Goal: Task Accomplishment & Management: Use online tool/utility

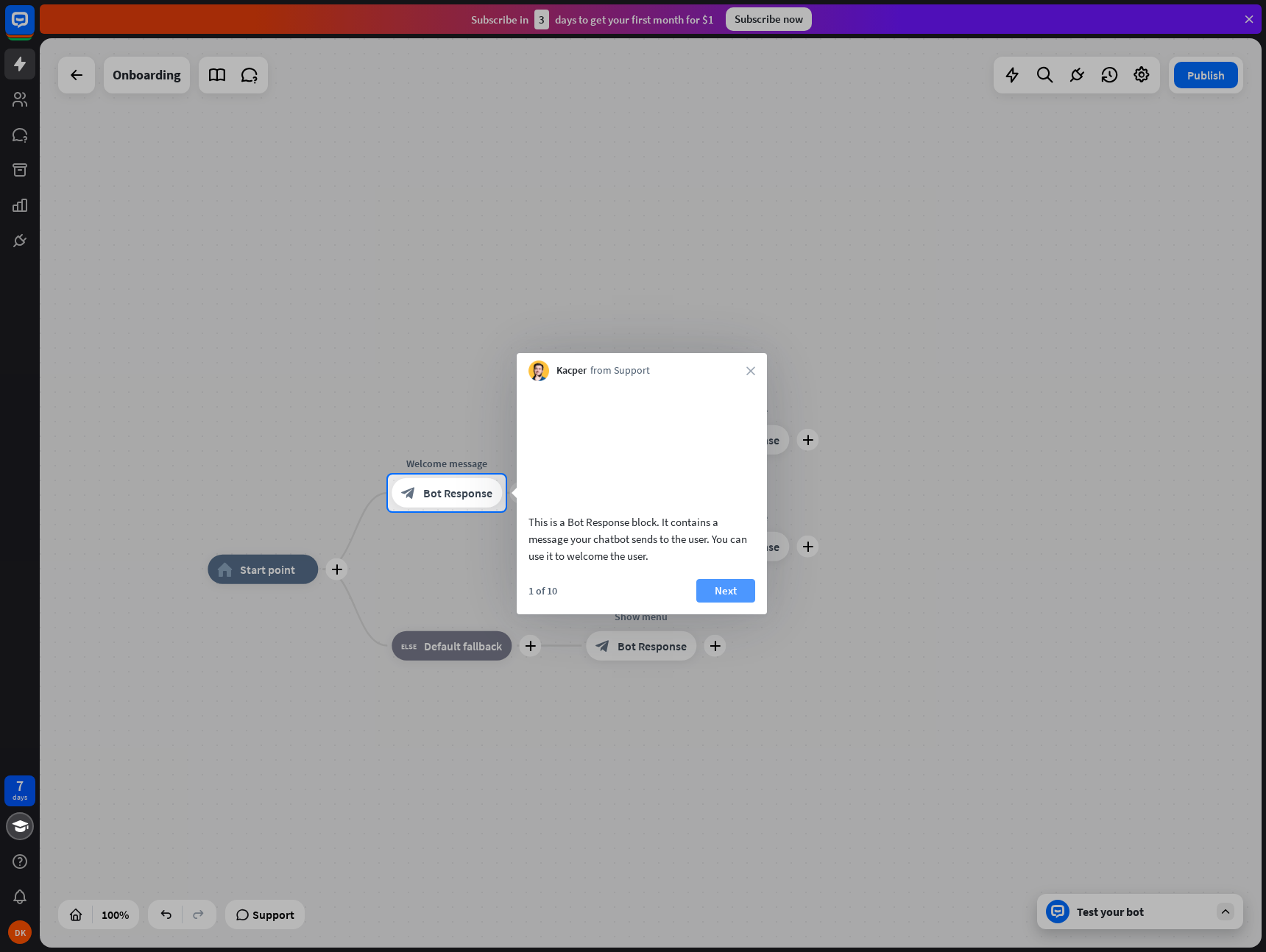
click at [716, 603] on button "Next" at bounding box center [726, 591] width 59 height 24
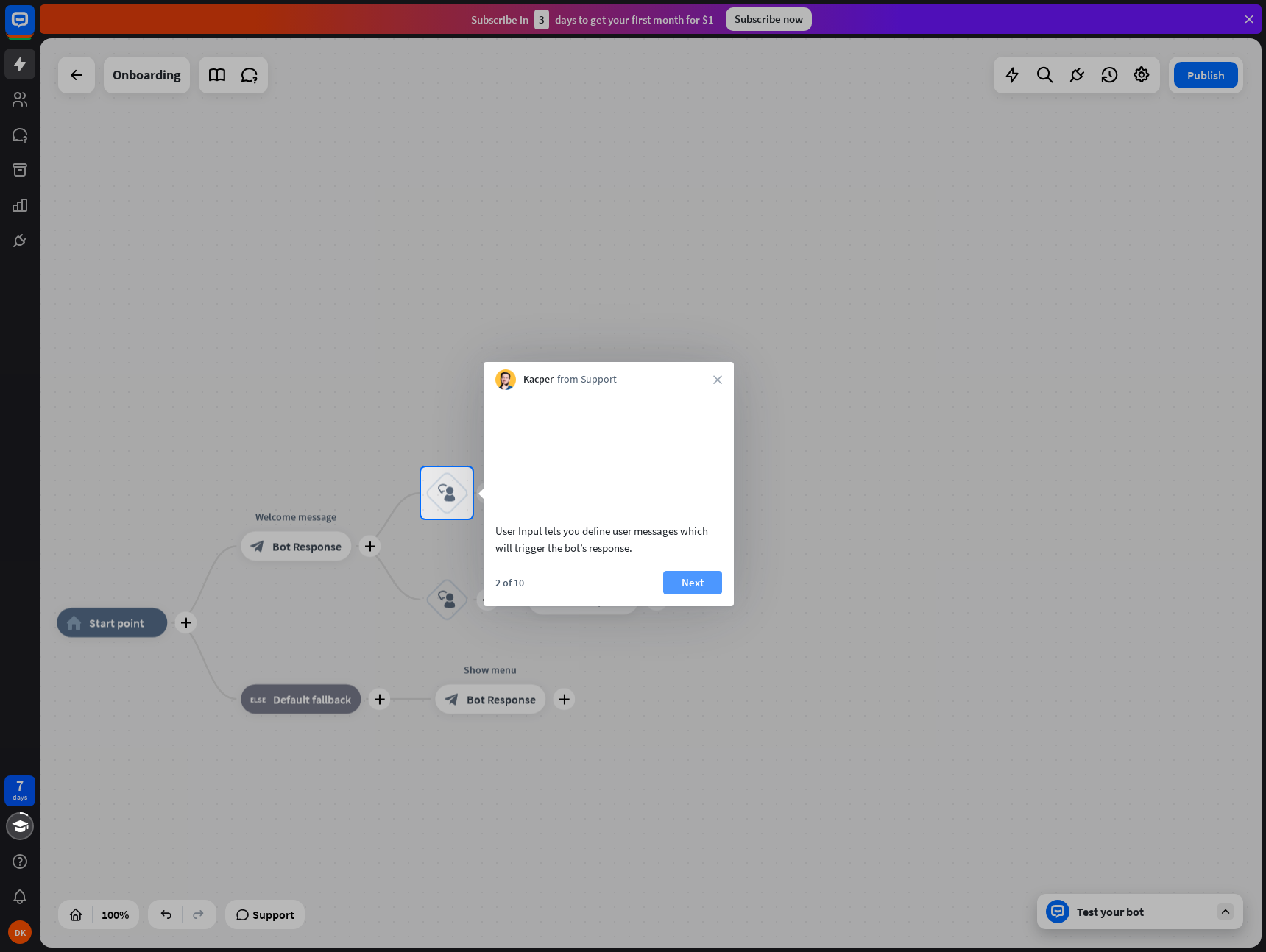
click at [700, 594] on button "Next" at bounding box center [692, 583] width 59 height 24
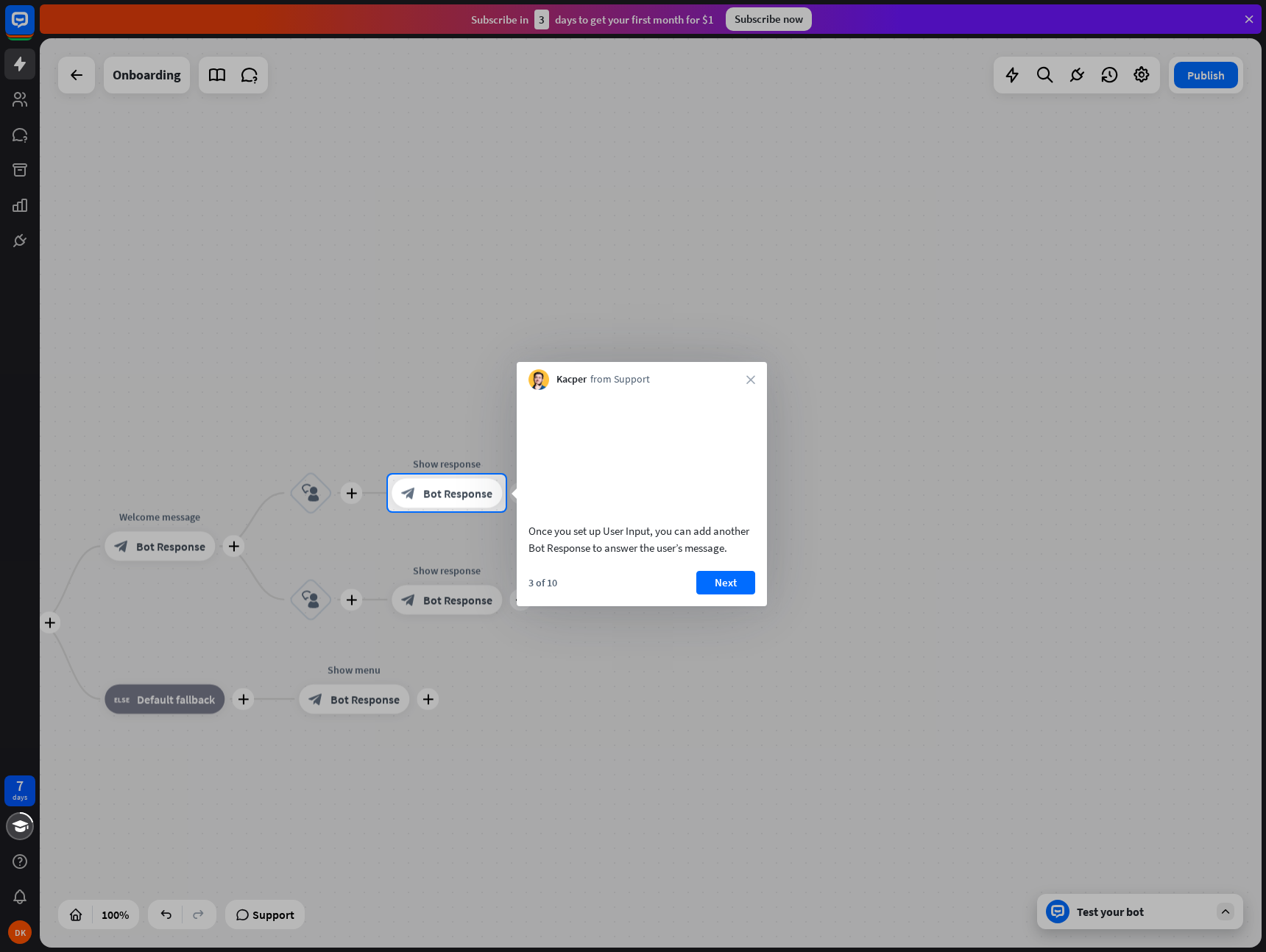
click at [727, 594] on button "Next" at bounding box center [726, 583] width 59 height 24
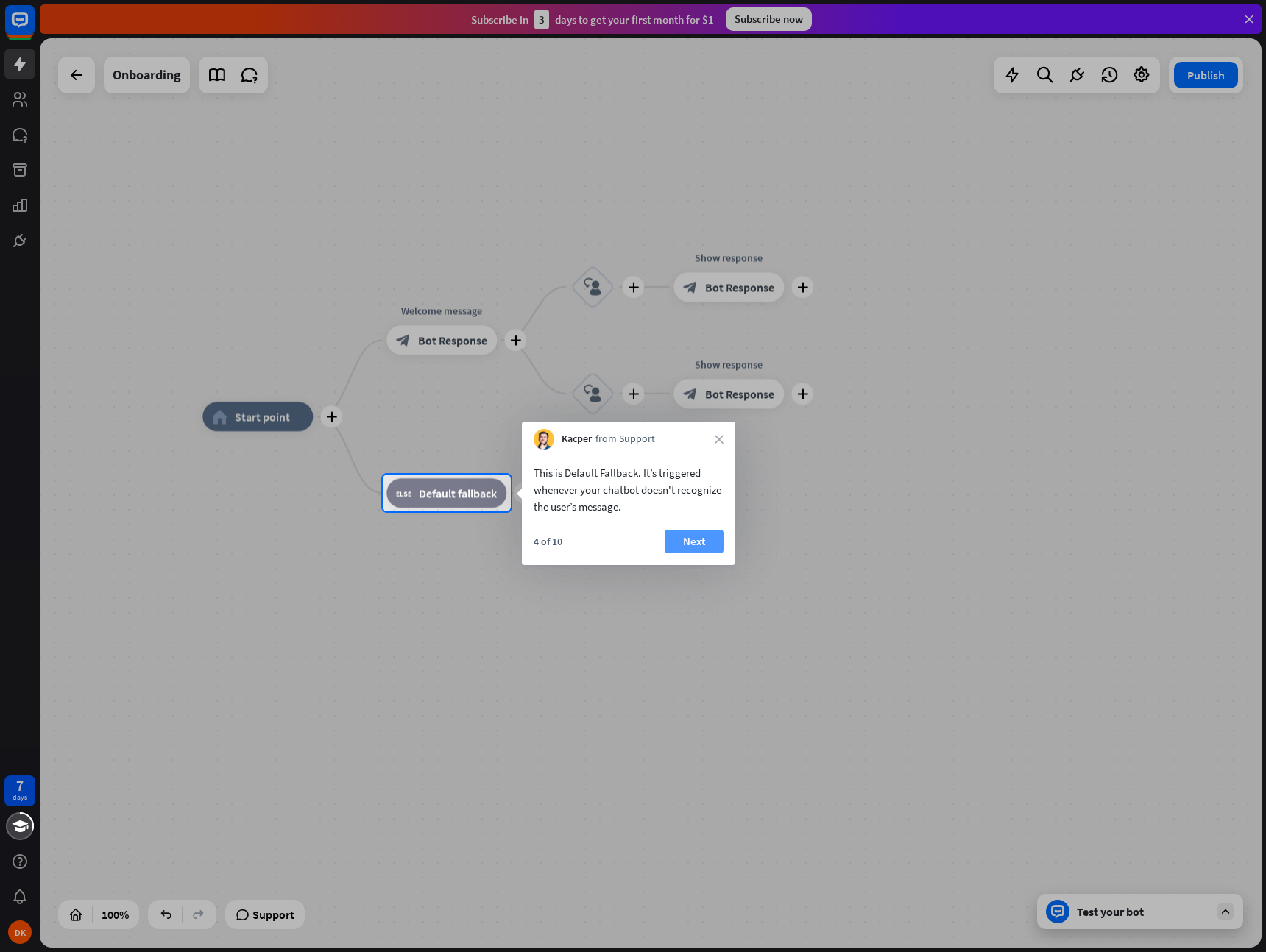
click at [695, 537] on button "Next" at bounding box center [694, 542] width 59 height 24
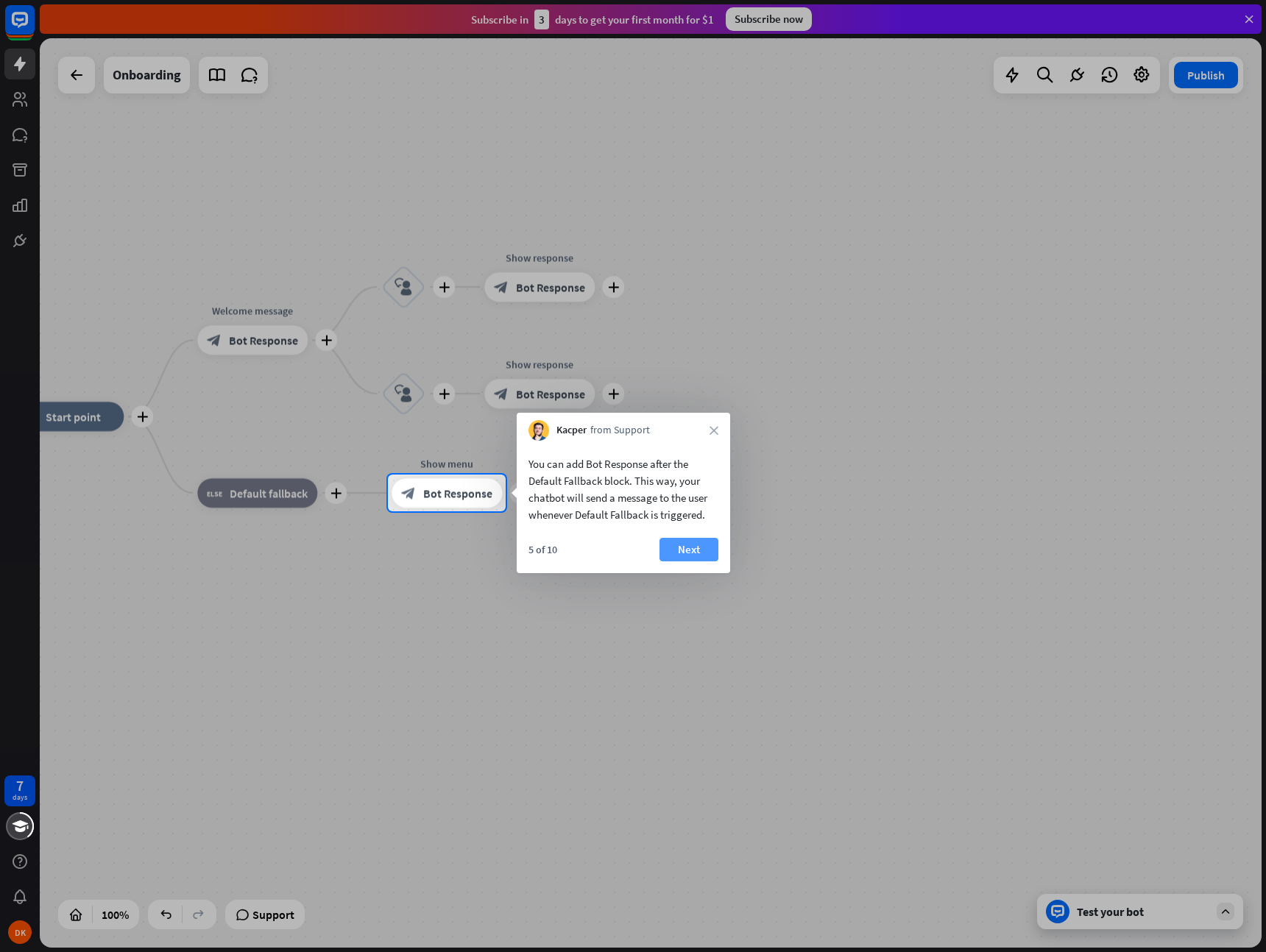
click at [685, 545] on button "Next" at bounding box center [689, 550] width 59 height 24
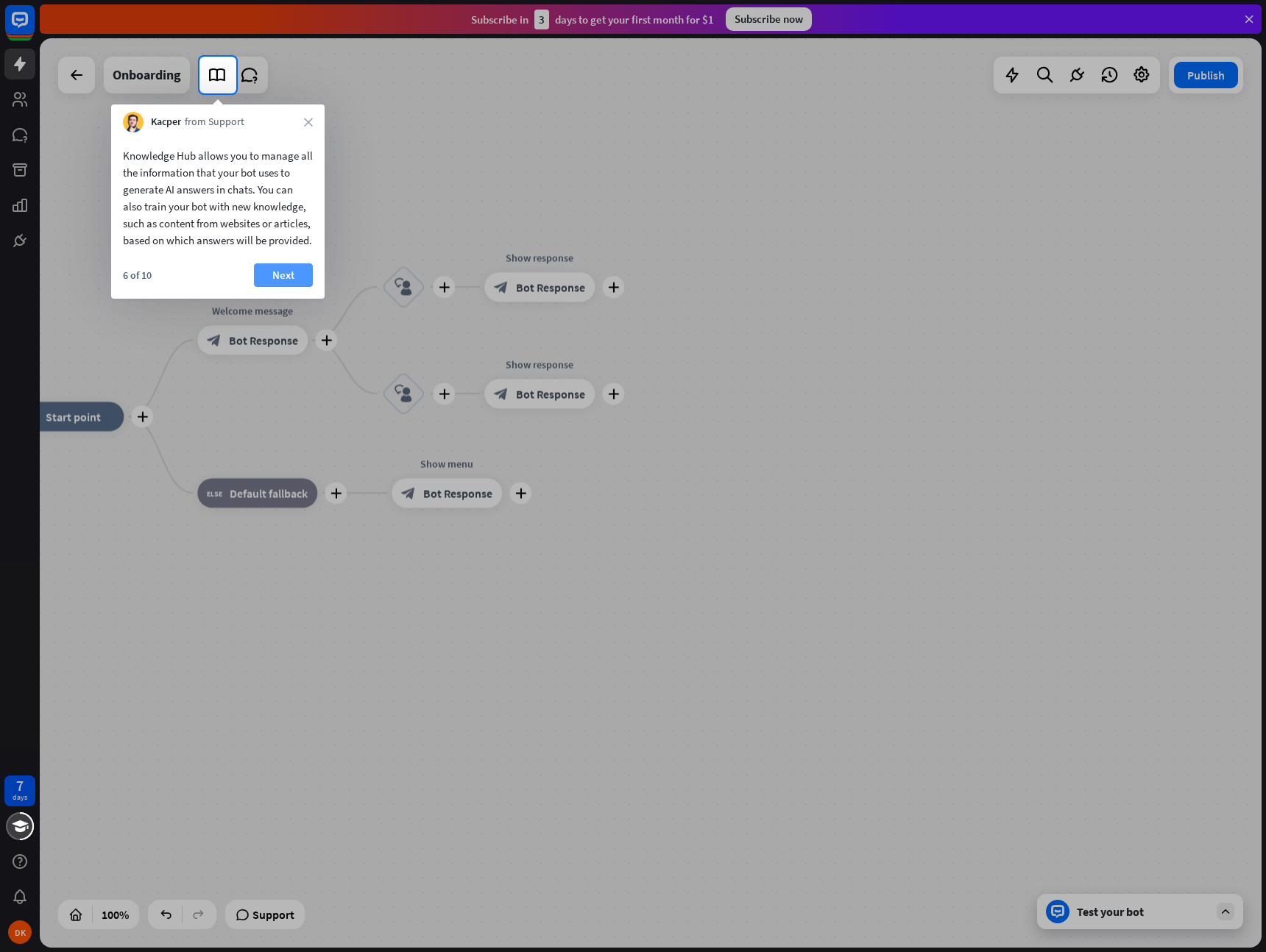
click at [272, 287] on button "Next" at bounding box center [284, 276] width 59 height 24
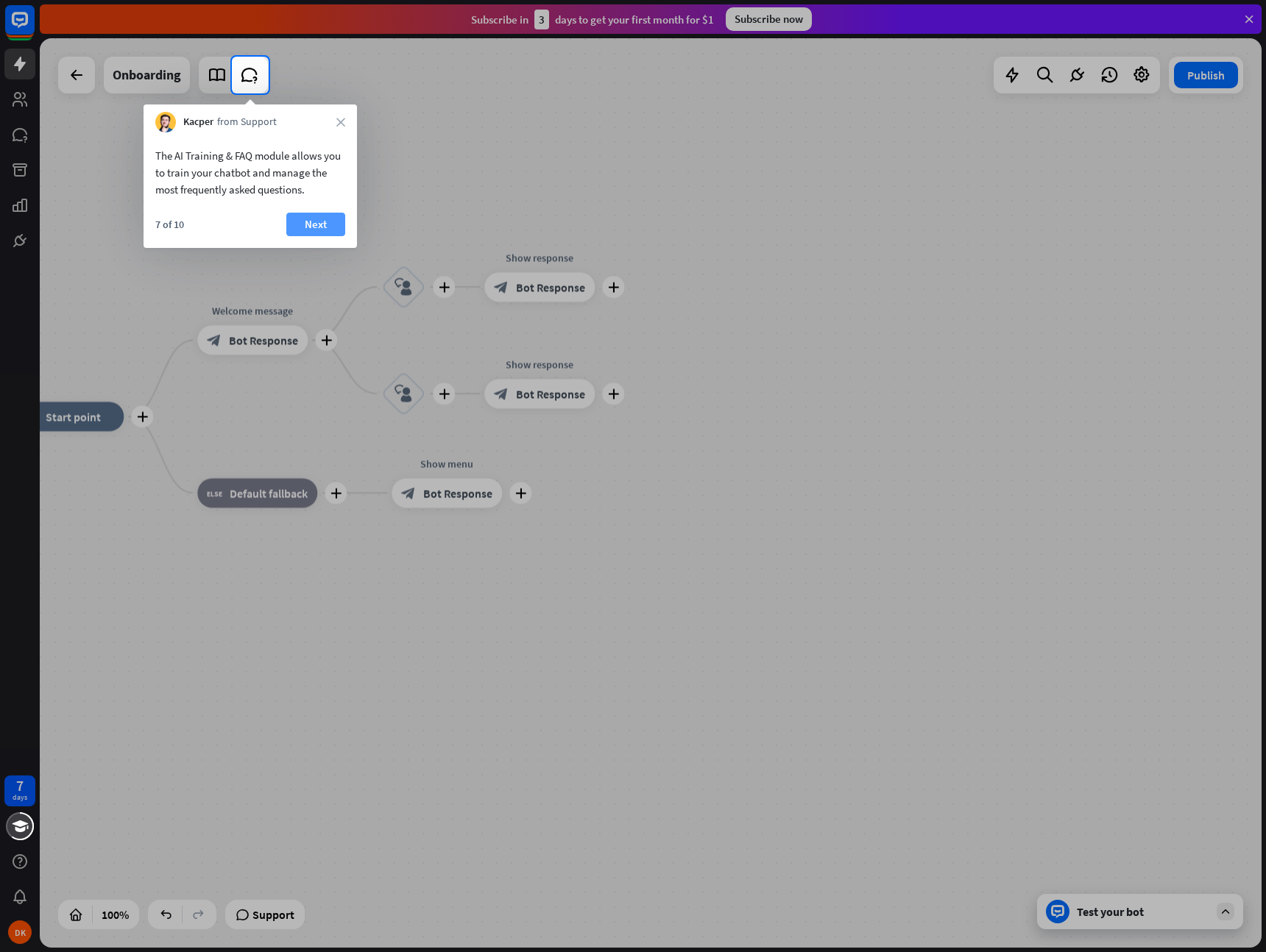
click at [314, 222] on button "Next" at bounding box center [316, 225] width 59 height 24
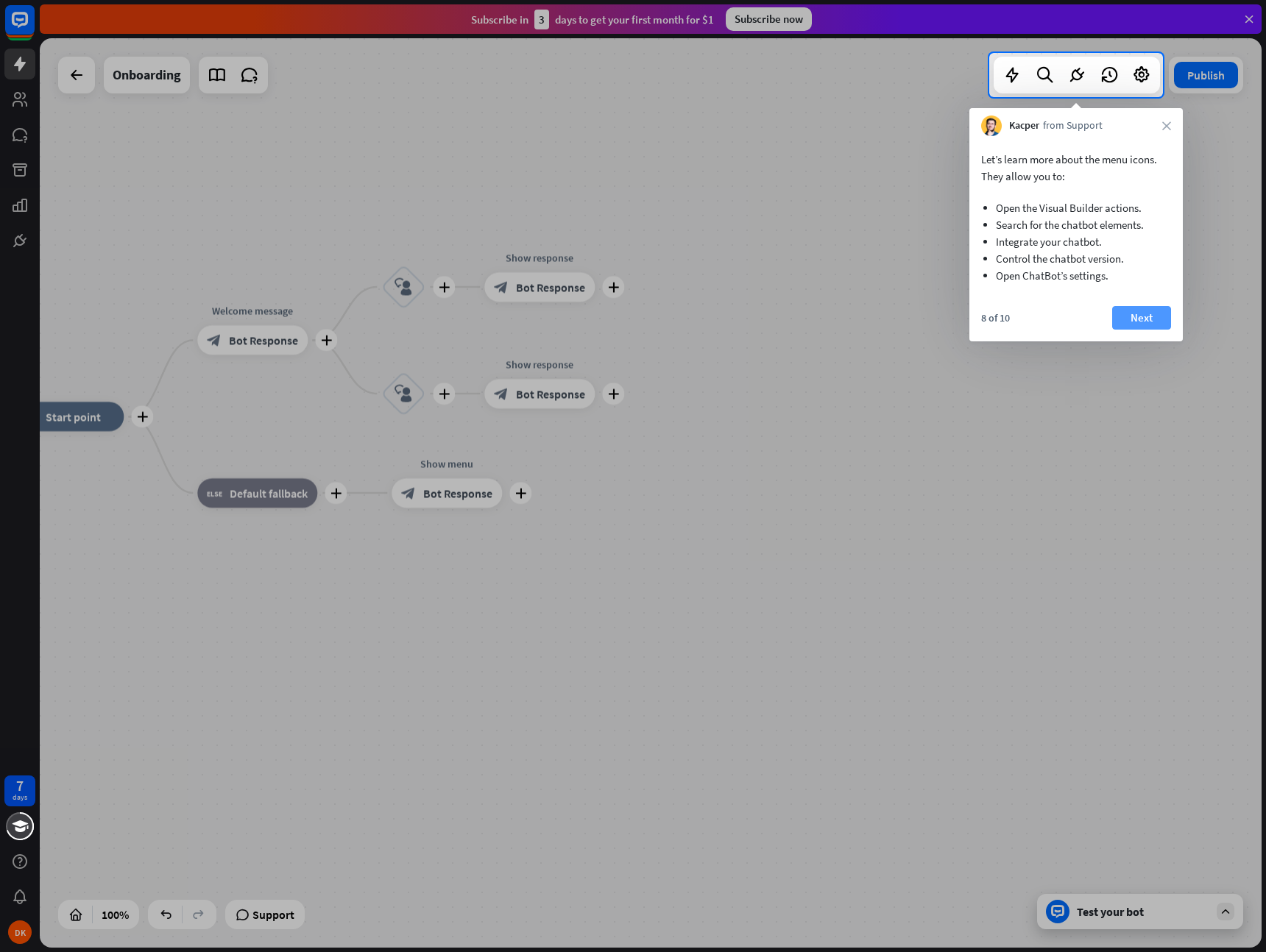
click at [1142, 315] on button "Next" at bounding box center [1142, 318] width 59 height 24
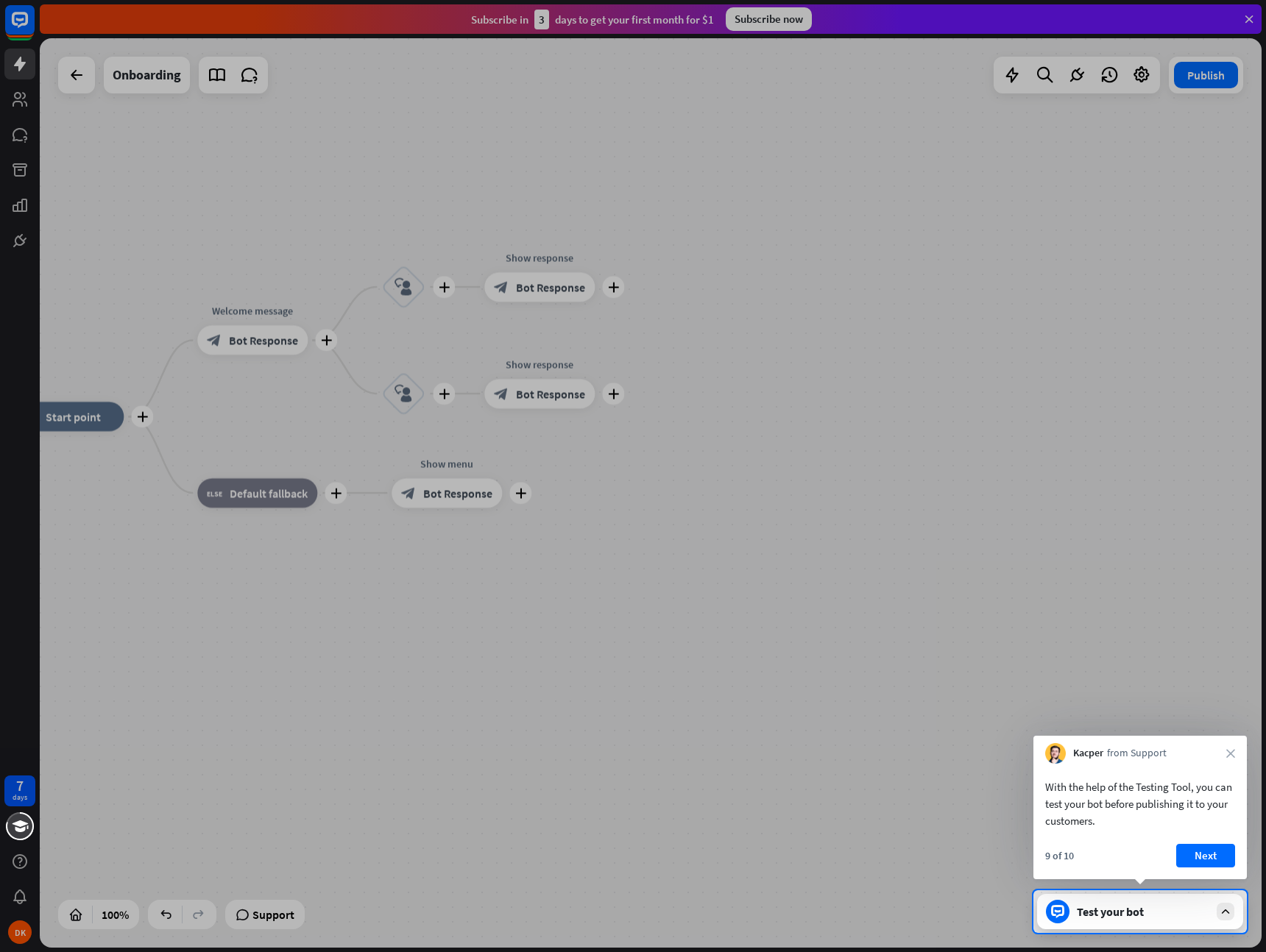
click at [1187, 915] on div "Test your bot" at bounding box center [1143, 911] width 132 height 14
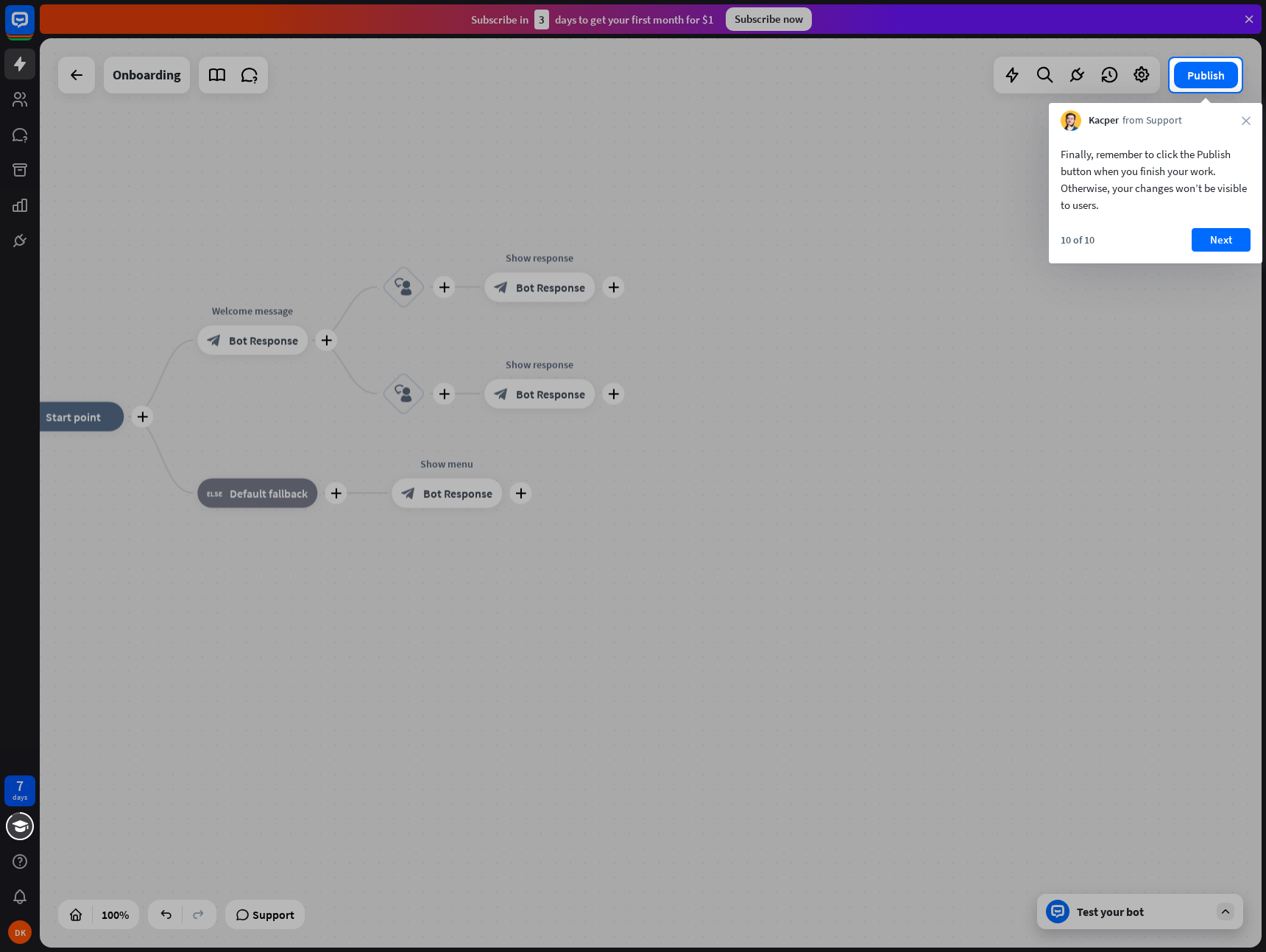
click at [1187, 915] on div at bounding box center [633, 522] width 1266 height 860
click at [1221, 249] on button "Next" at bounding box center [1221, 240] width 59 height 24
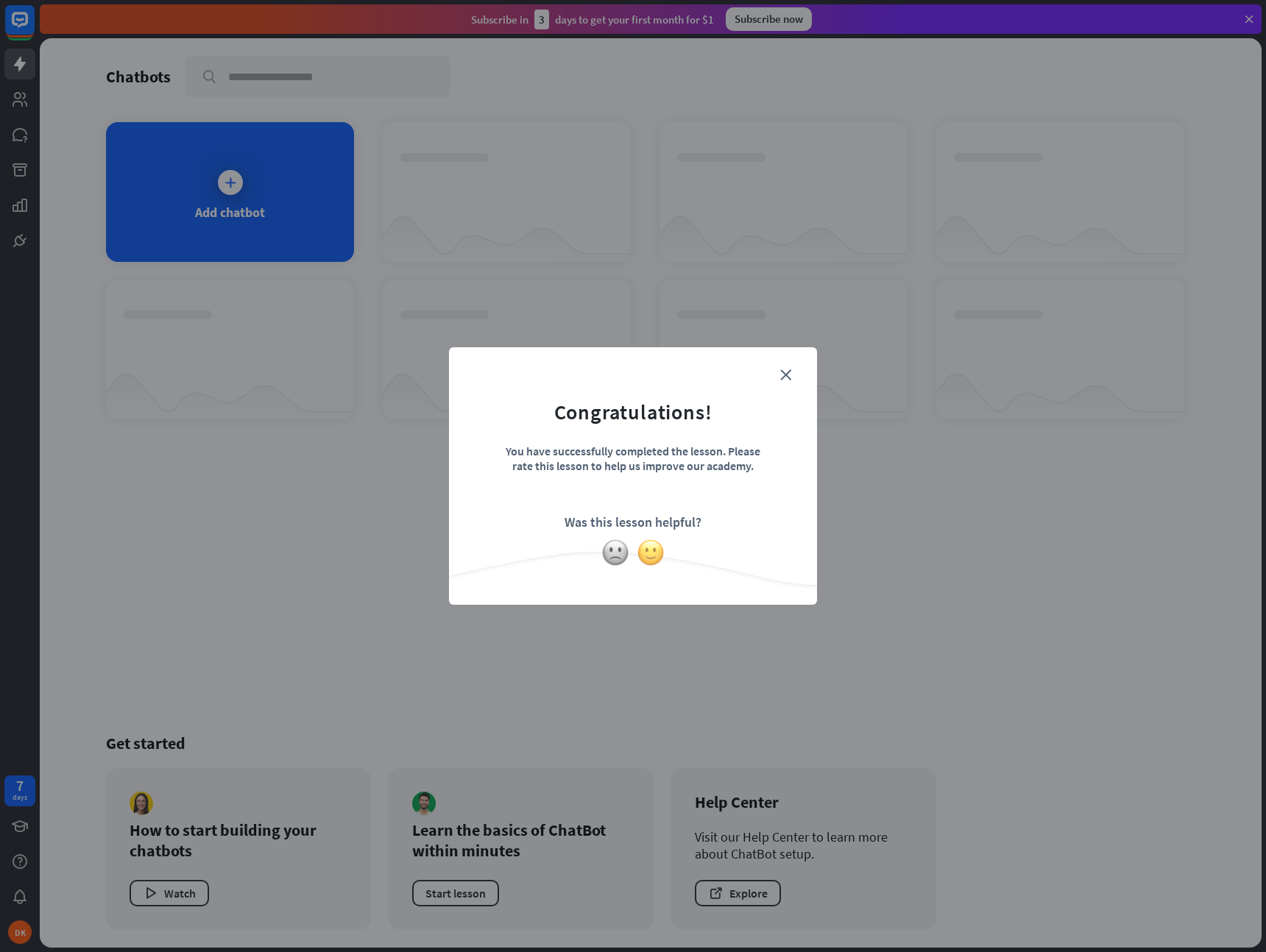
click at [658, 558] on img at bounding box center [650, 552] width 28 height 28
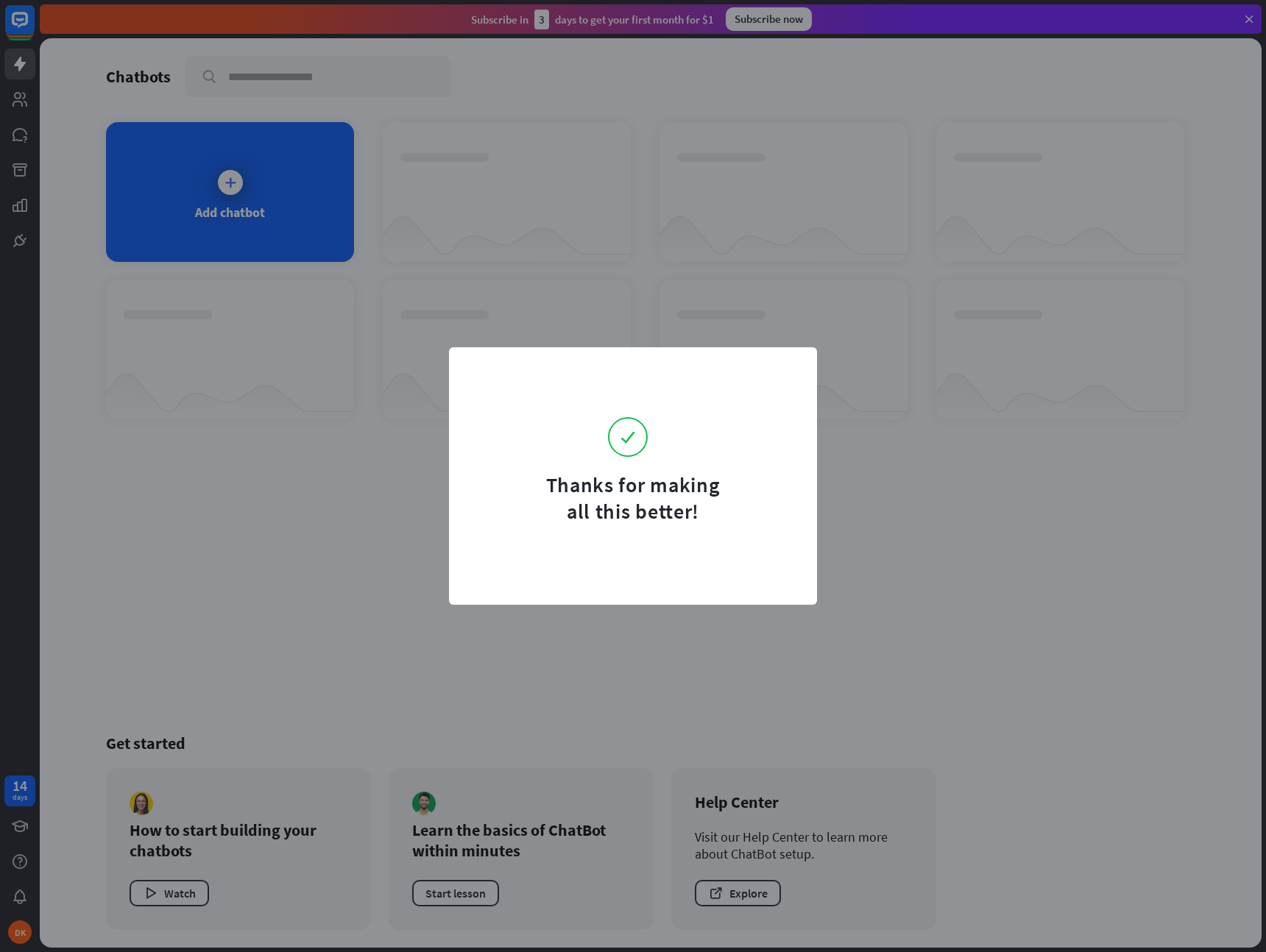
click at [791, 374] on form "Thanks for making all this better!" at bounding box center [633, 445] width 331 height 159
click at [949, 541] on div "Thanks for making all this better!" at bounding box center [633, 476] width 1266 height 952
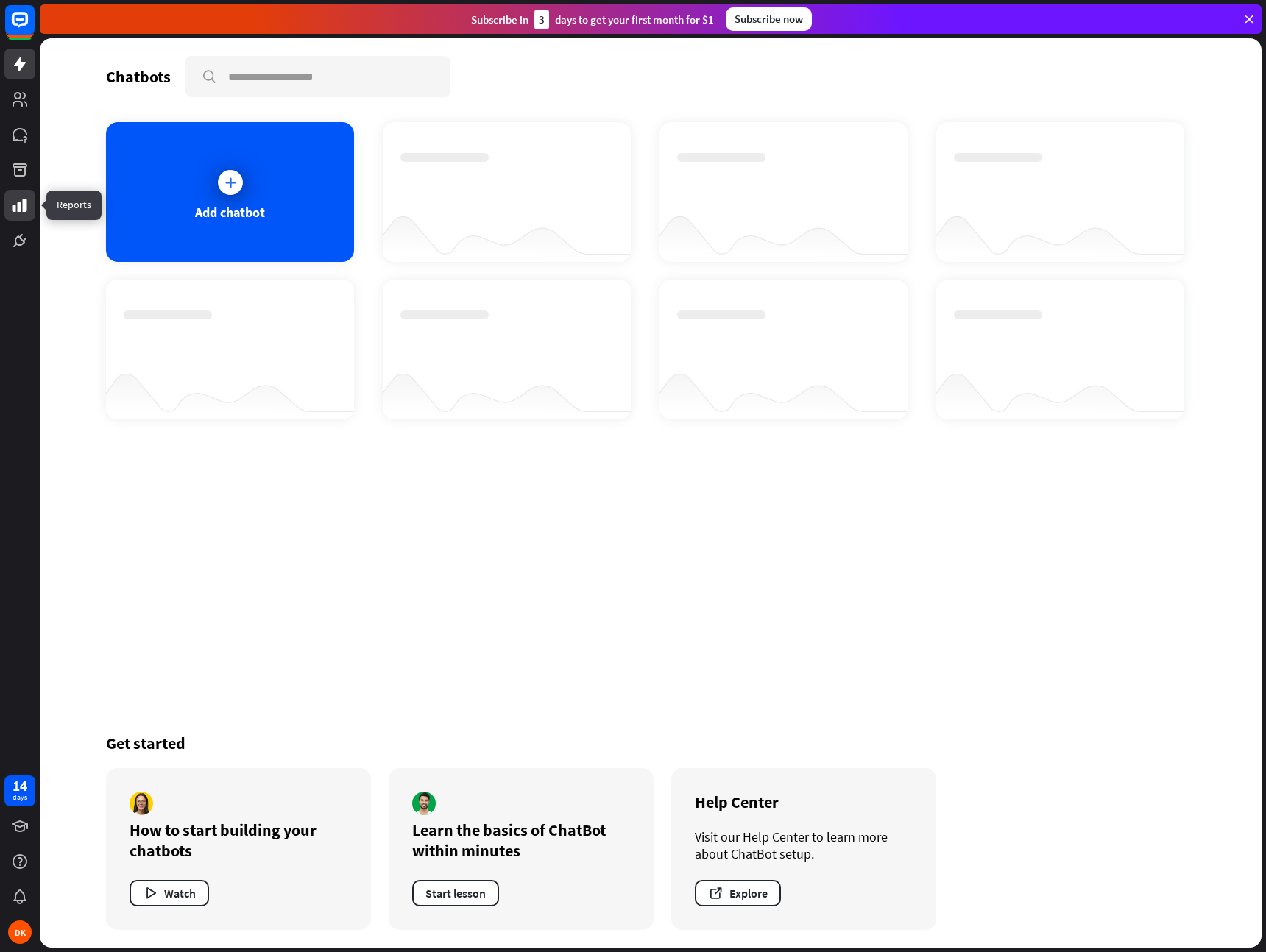
click at [18, 213] on icon at bounding box center [20, 206] width 18 height 18
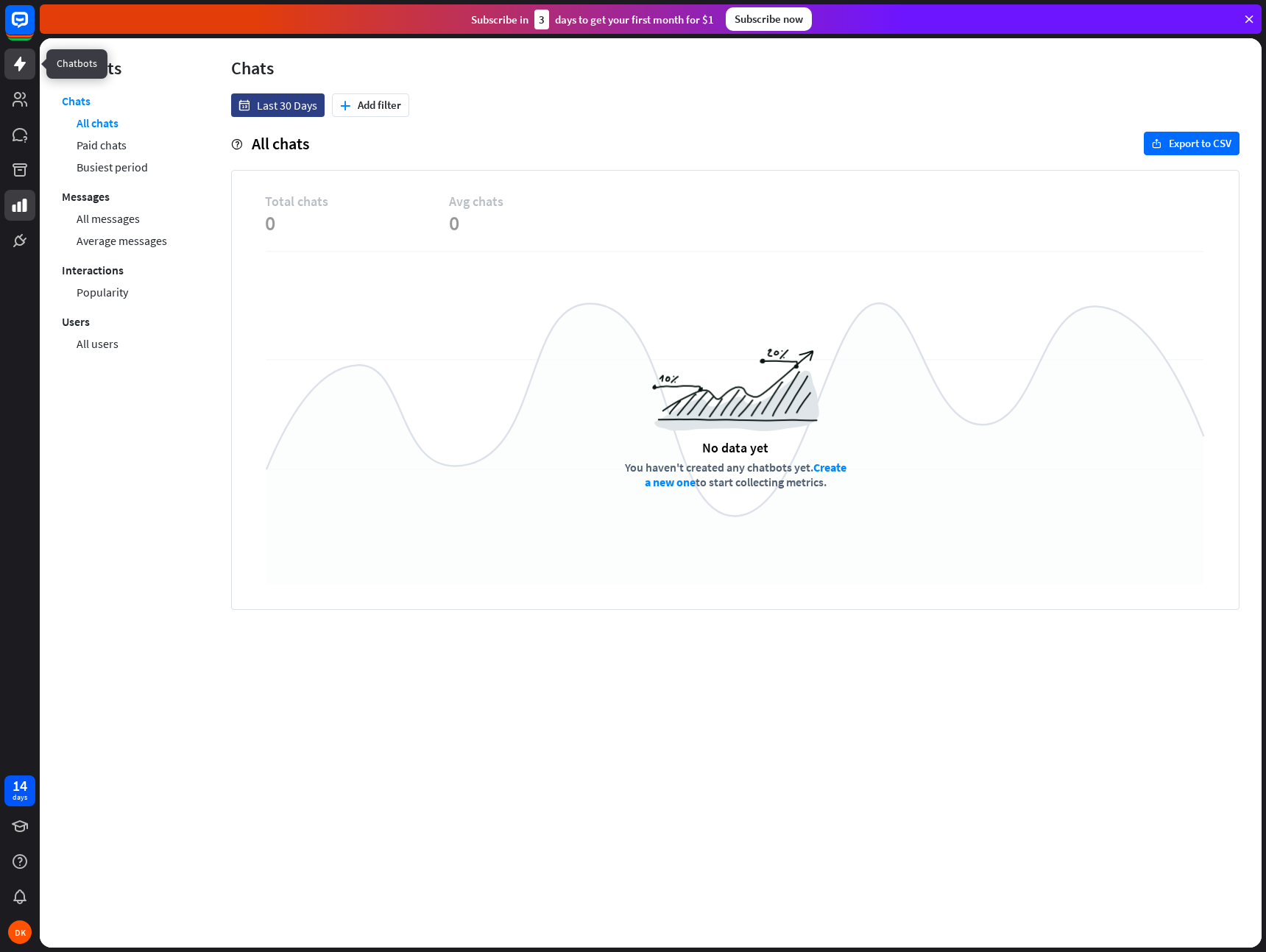
click at [18, 77] on link at bounding box center [20, 64] width 31 height 31
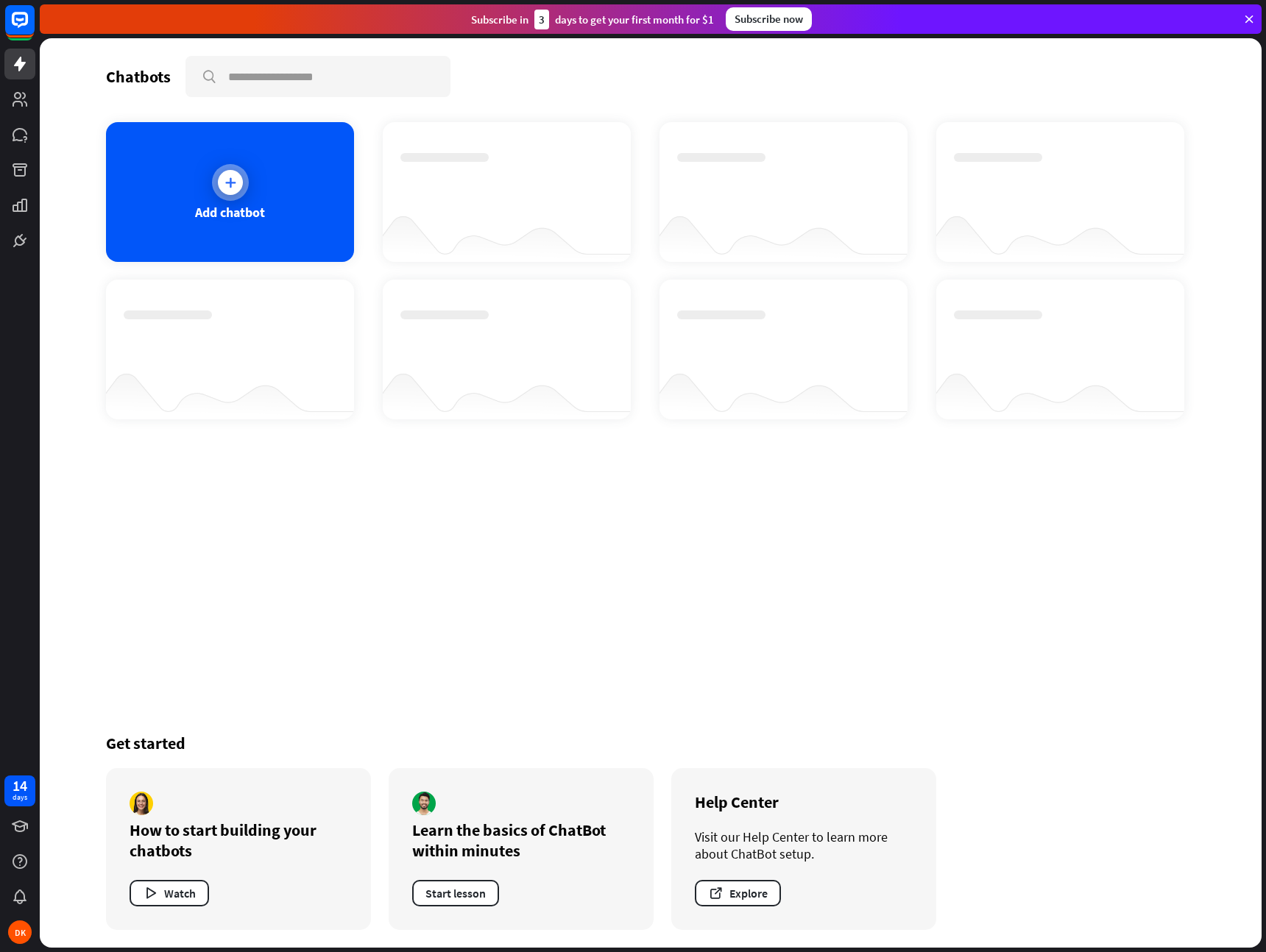
click at [226, 207] on div "Add chatbot" at bounding box center [230, 212] width 70 height 17
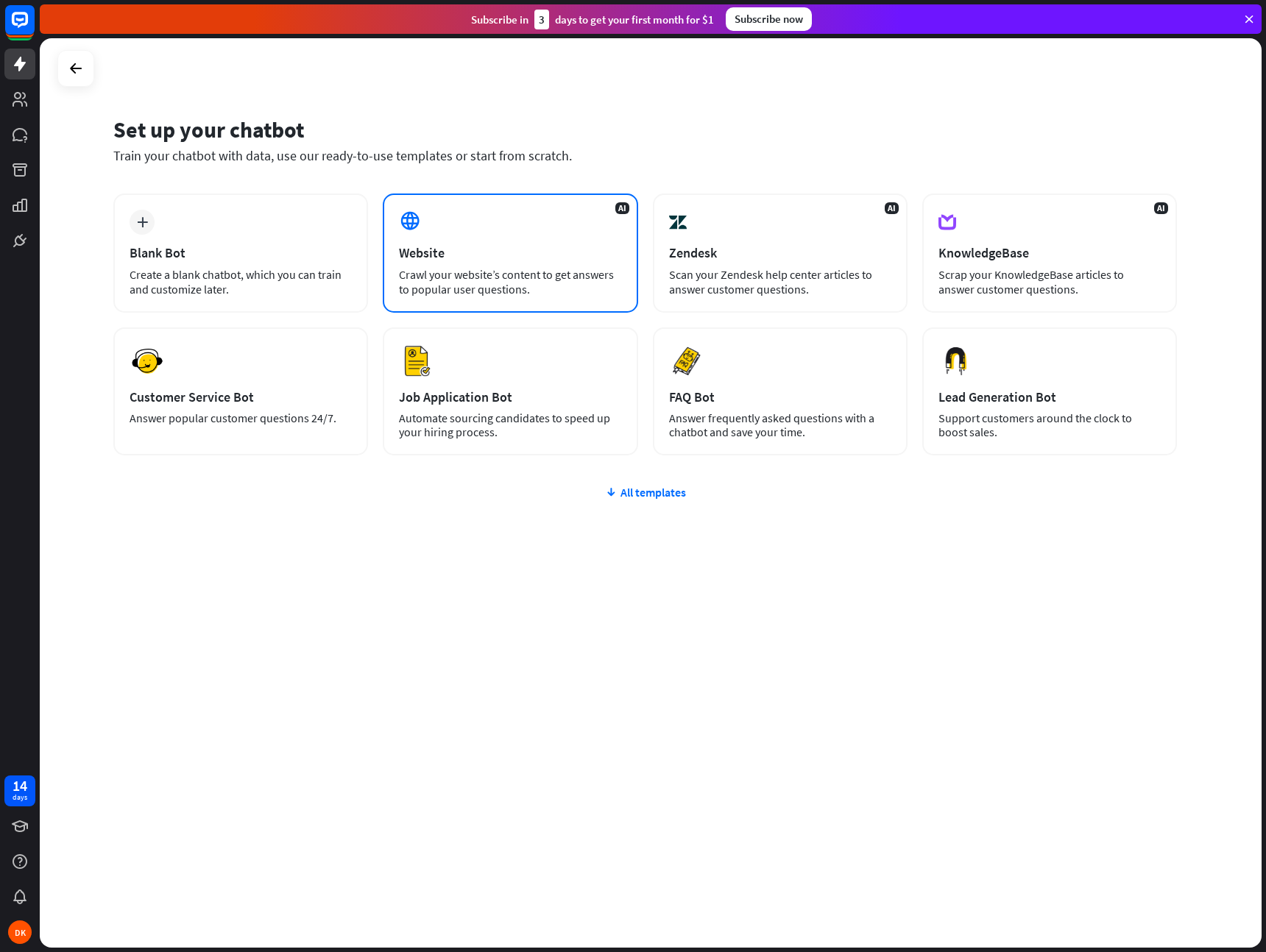
click at [535, 239] on div "AI Website Crawl your website’s content to get answers to popular user question…" at bounding box center [510, 253] width 255 height 119
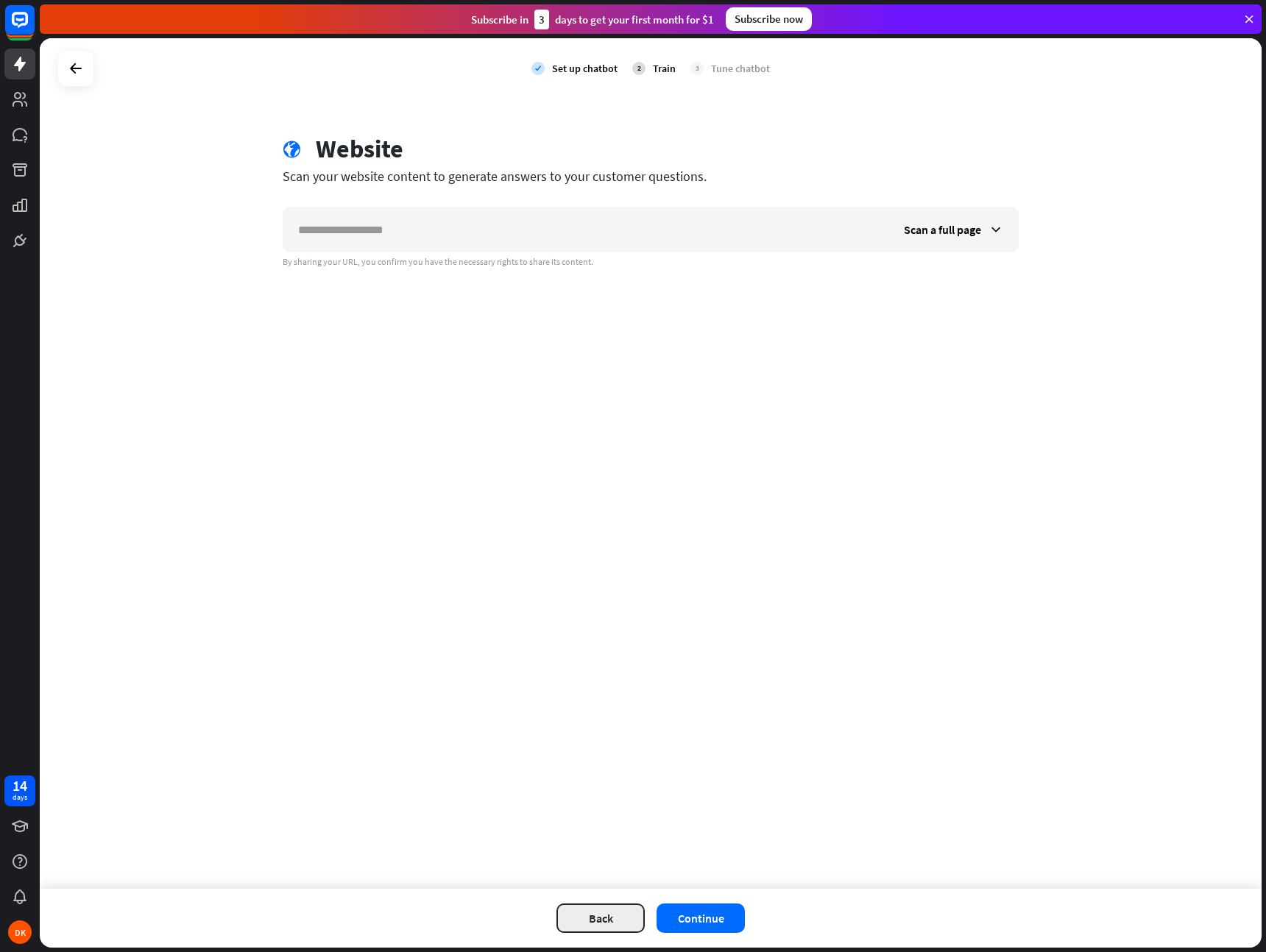
click at [606, 911] on button "Back" at bounding box center [600, 918] width 88 height 29
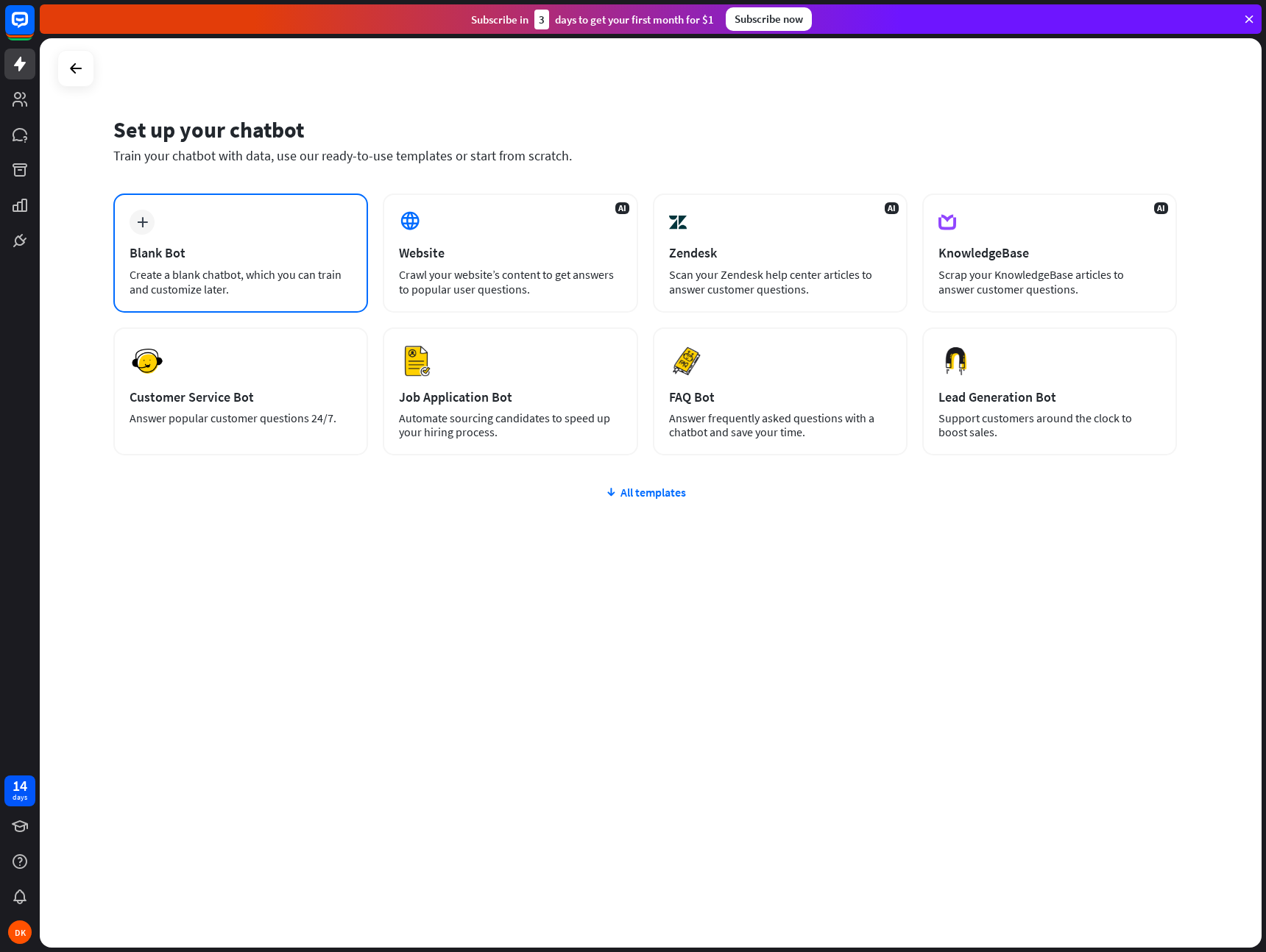
click at [229, 238] on div "plus Blank Bot Create a blank chatbot, which you can train and customize later." at bounding box center [241, 253] width 255 height 119
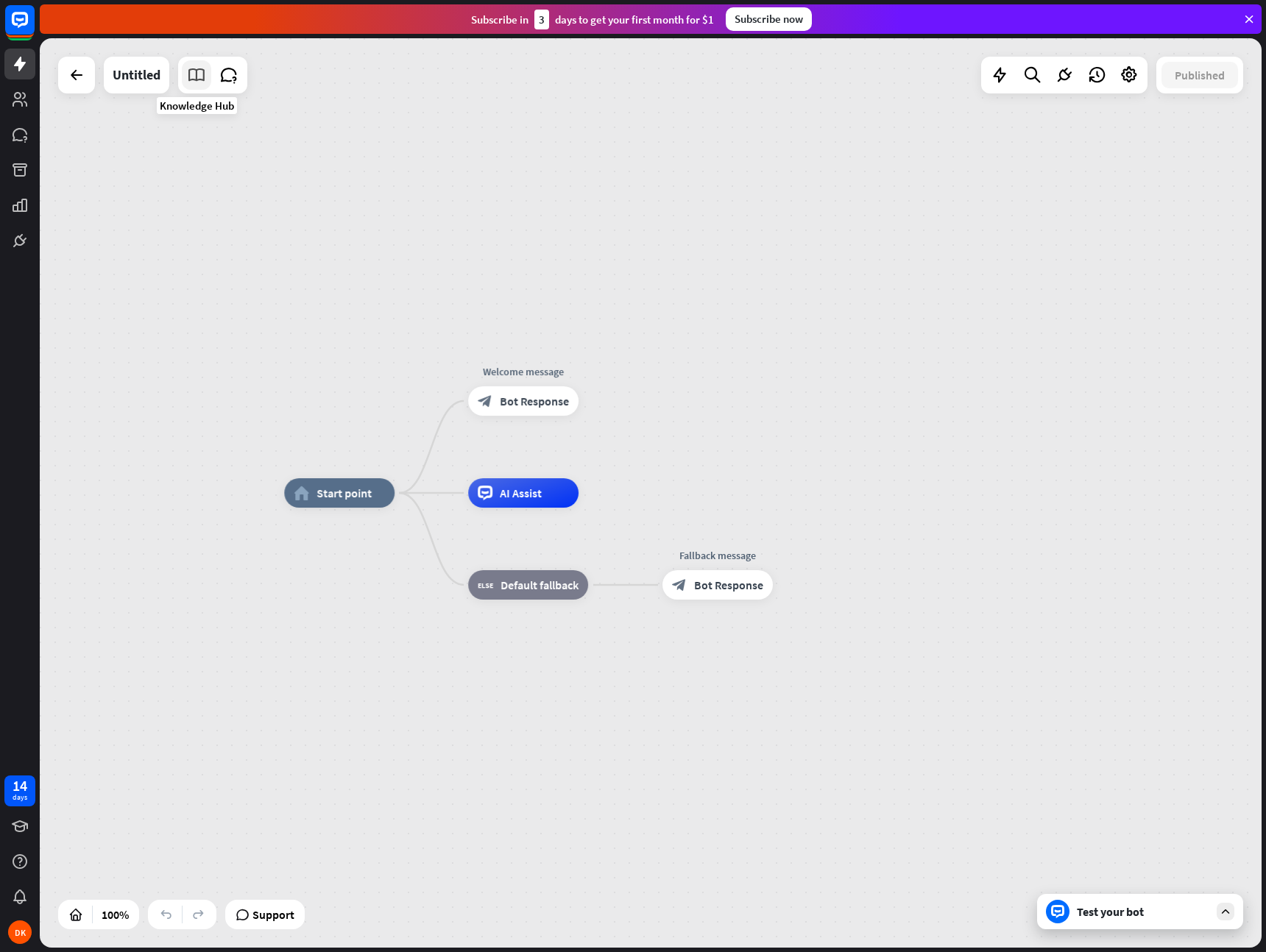
click at [198, 76] on icon at bounding box center [197, 75] width 19 height 19
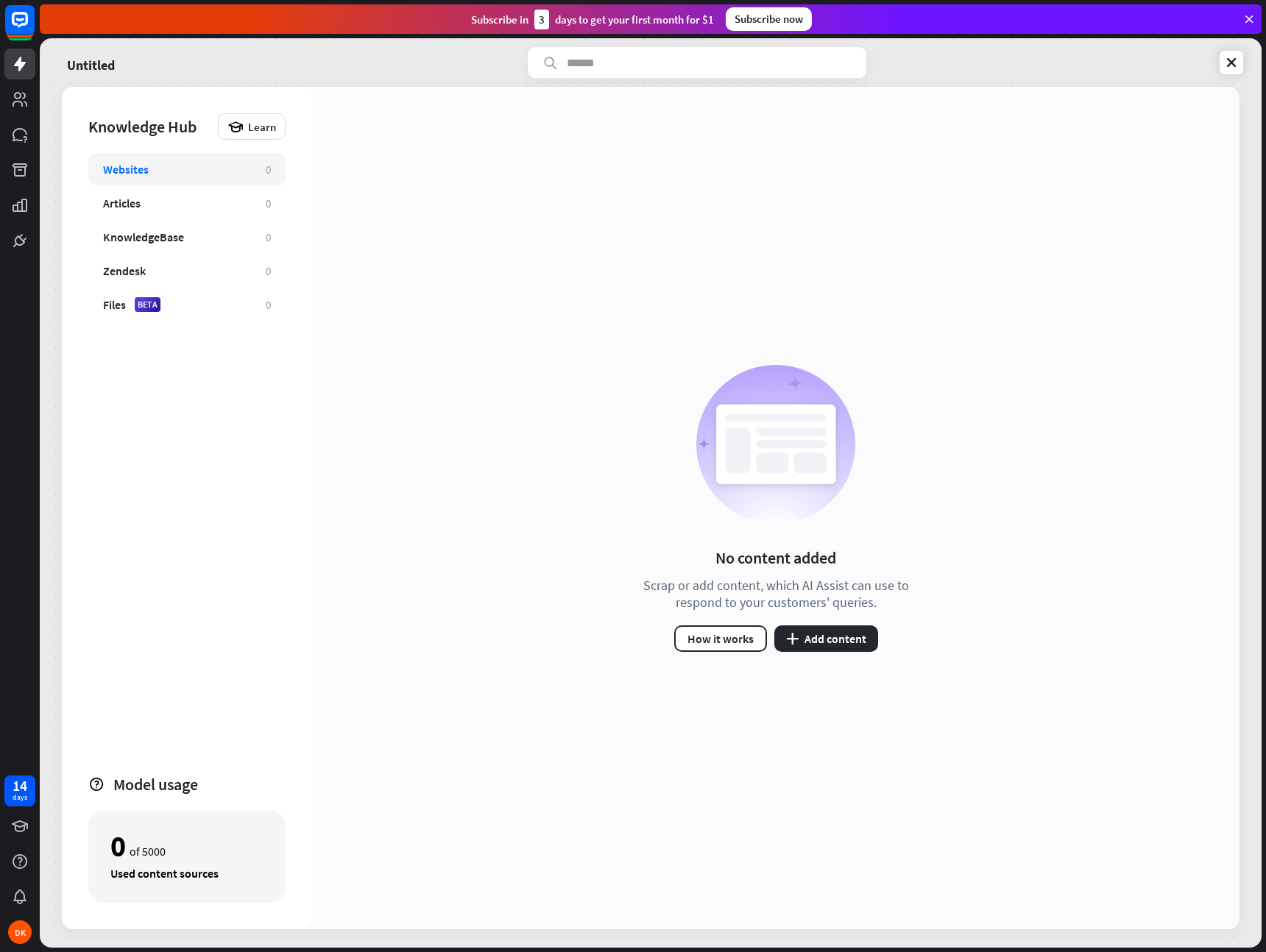
click at [157, 155] on div "Websites 0" at bounding box center [187, 169] width 198 height 33
click at [131, 271] on div "Zendesk" at bounding box center [124, 271] width 43 height 14
click at [134, 169] on div "Websites" at bounding box center [125, 169] width 45 height 14
click at [818, 633] on button "plus Add content" at bounding box center [826, 638] width 104 height 26
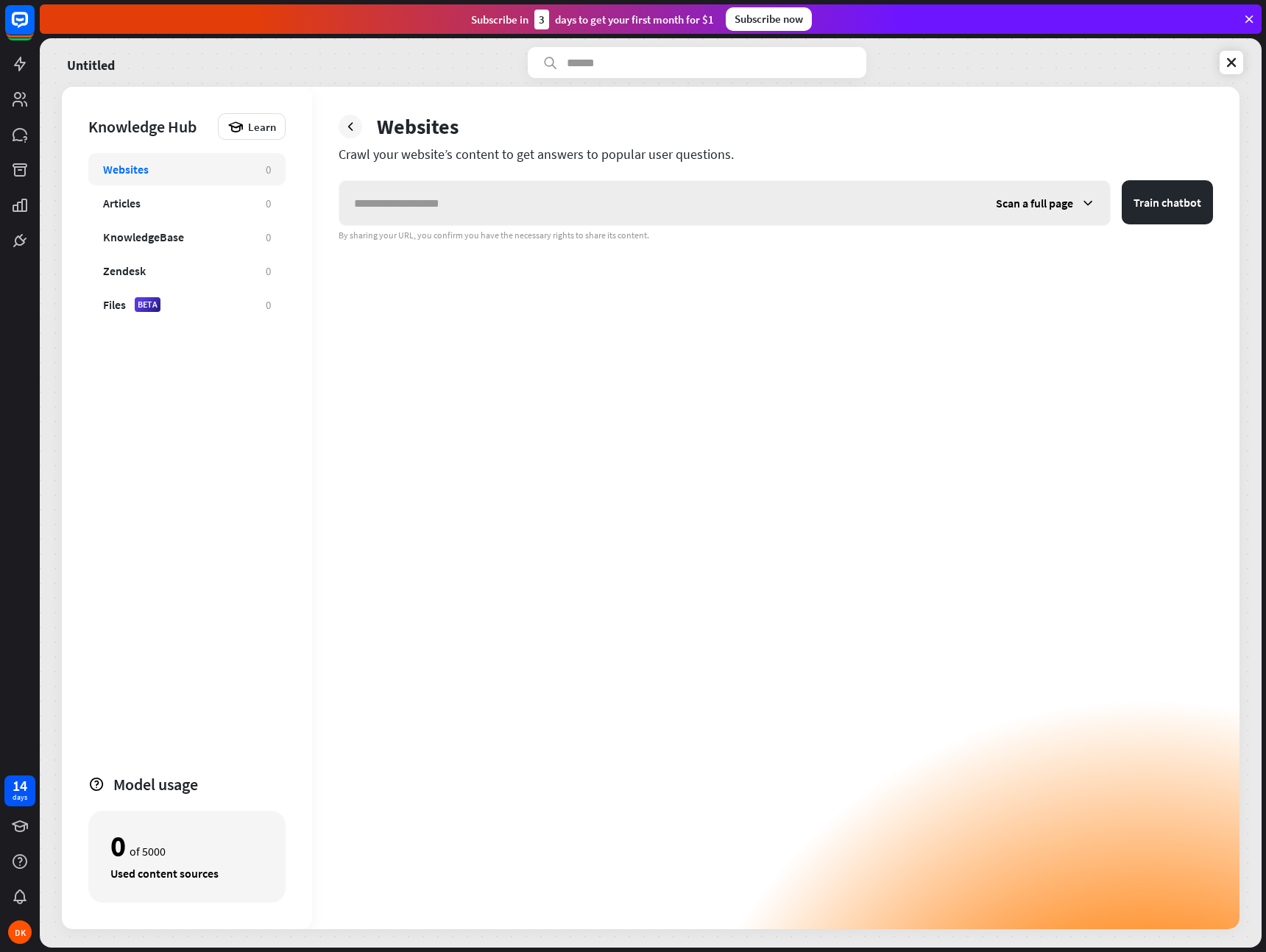
drag, startPoint x: 468, startPoint y: 205, endPoint x: 477, endPoint y: 204, distance: 9.1
click at [477, 204] on input "text" at bounding box center [660, 202] width 641 height 44
type input "**********"
click at [1072, 210] on span "Scan a full page" at bounding box center [1034, 203] width 77 height 14
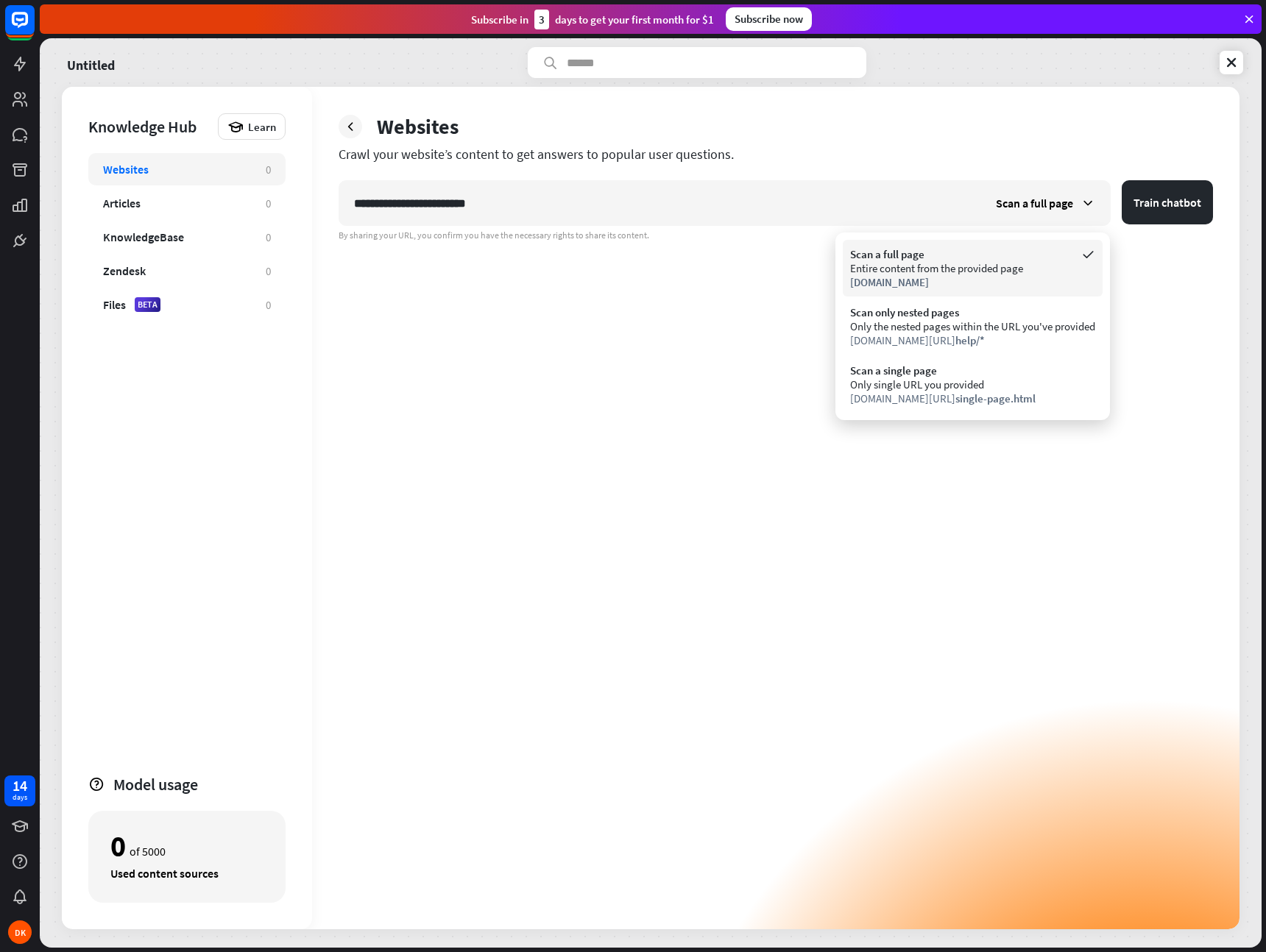
click at [983, 269] on div "Entire content from the provided page" at bounding box center [973, 268] width 245 height 14
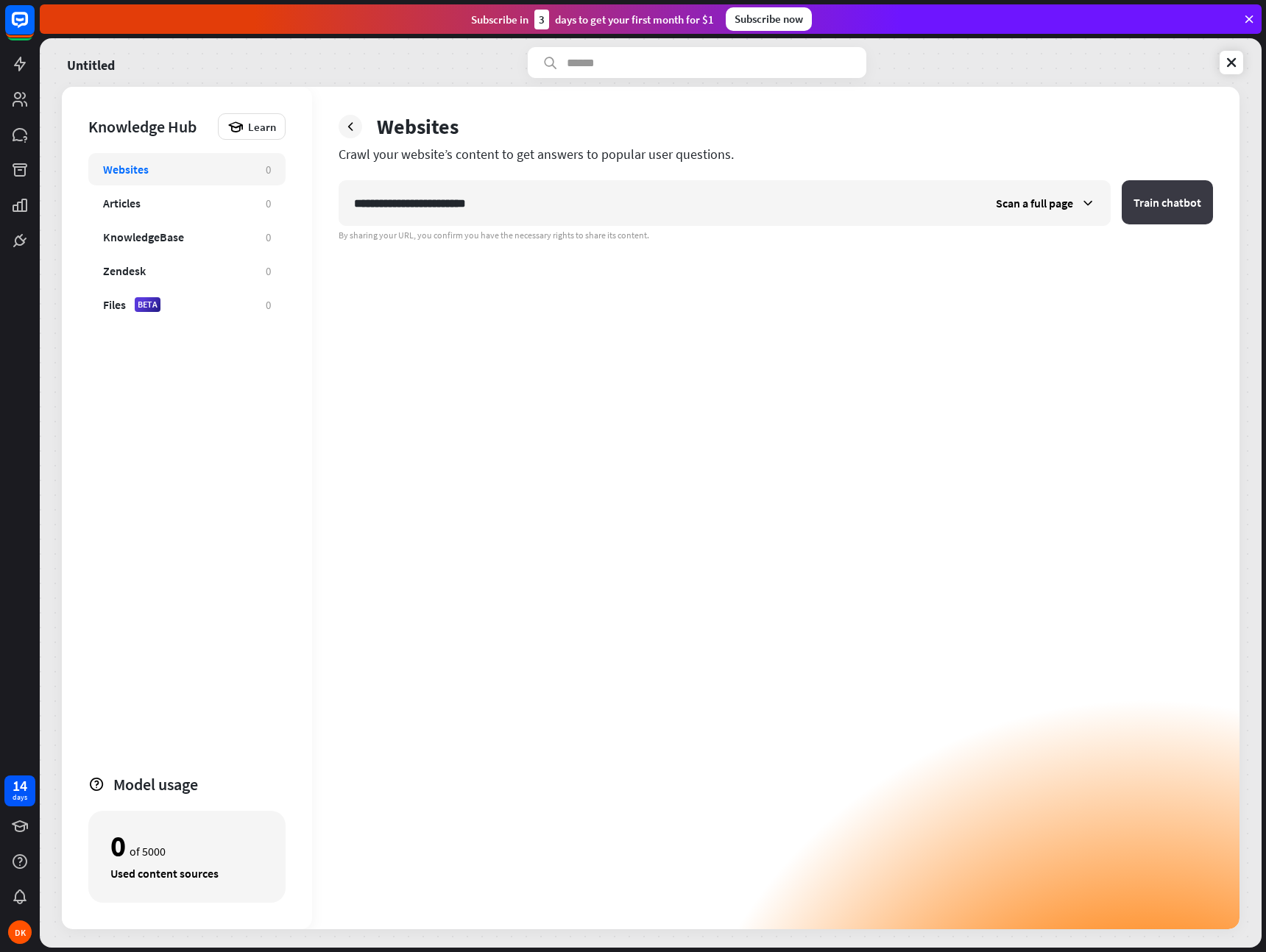
click at [1169, 192] on button "Train chatbot" at bounding box center [1167, 202] width 92 height 44
type input "**********"
click at [1183, 208] on button "Train chatbot" at bounding box center [1167, 202] width 92 height 44
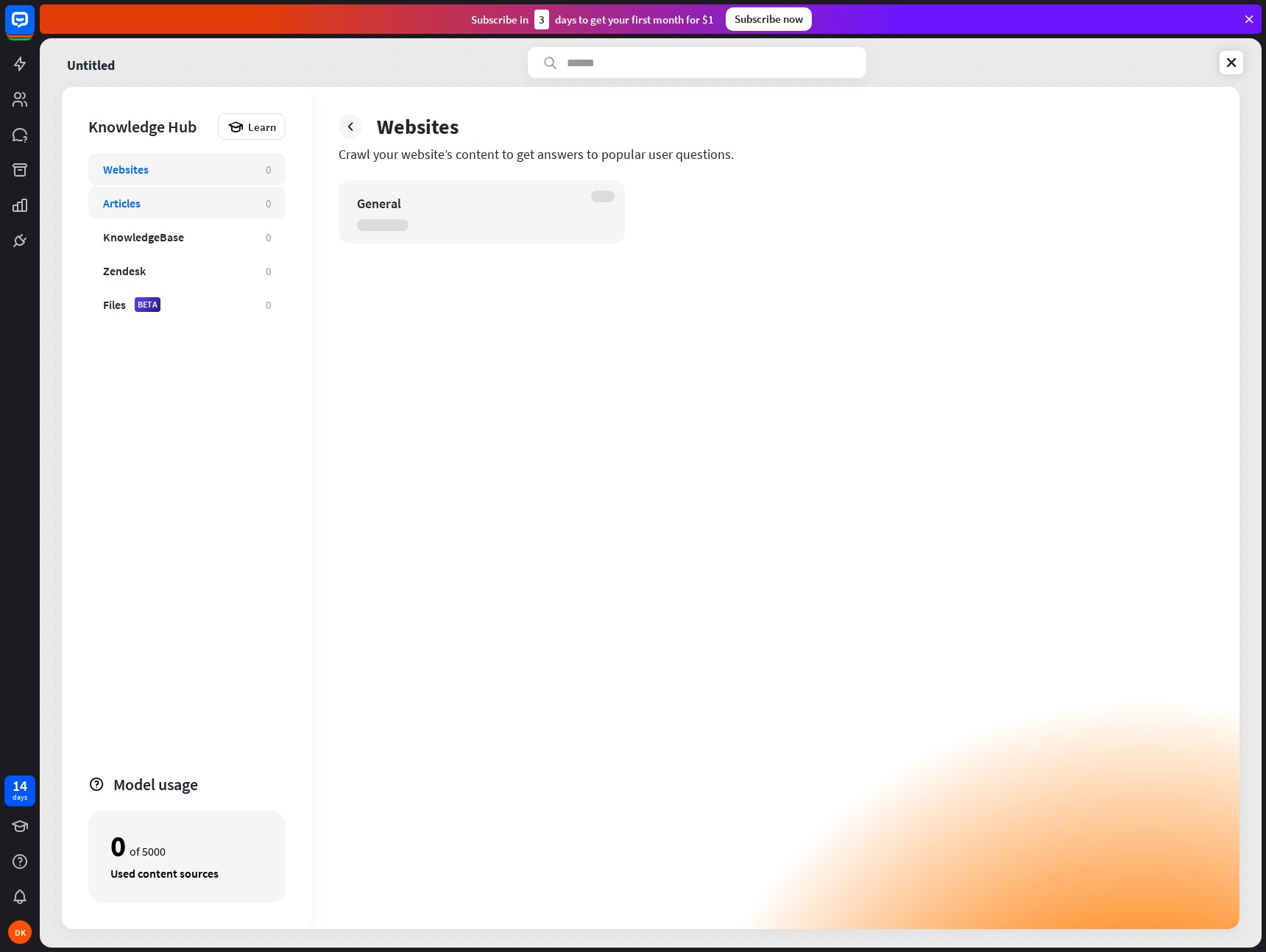
click at [135, 205] on div "Articles" at bounding box center [121, 203] width 37 height 14
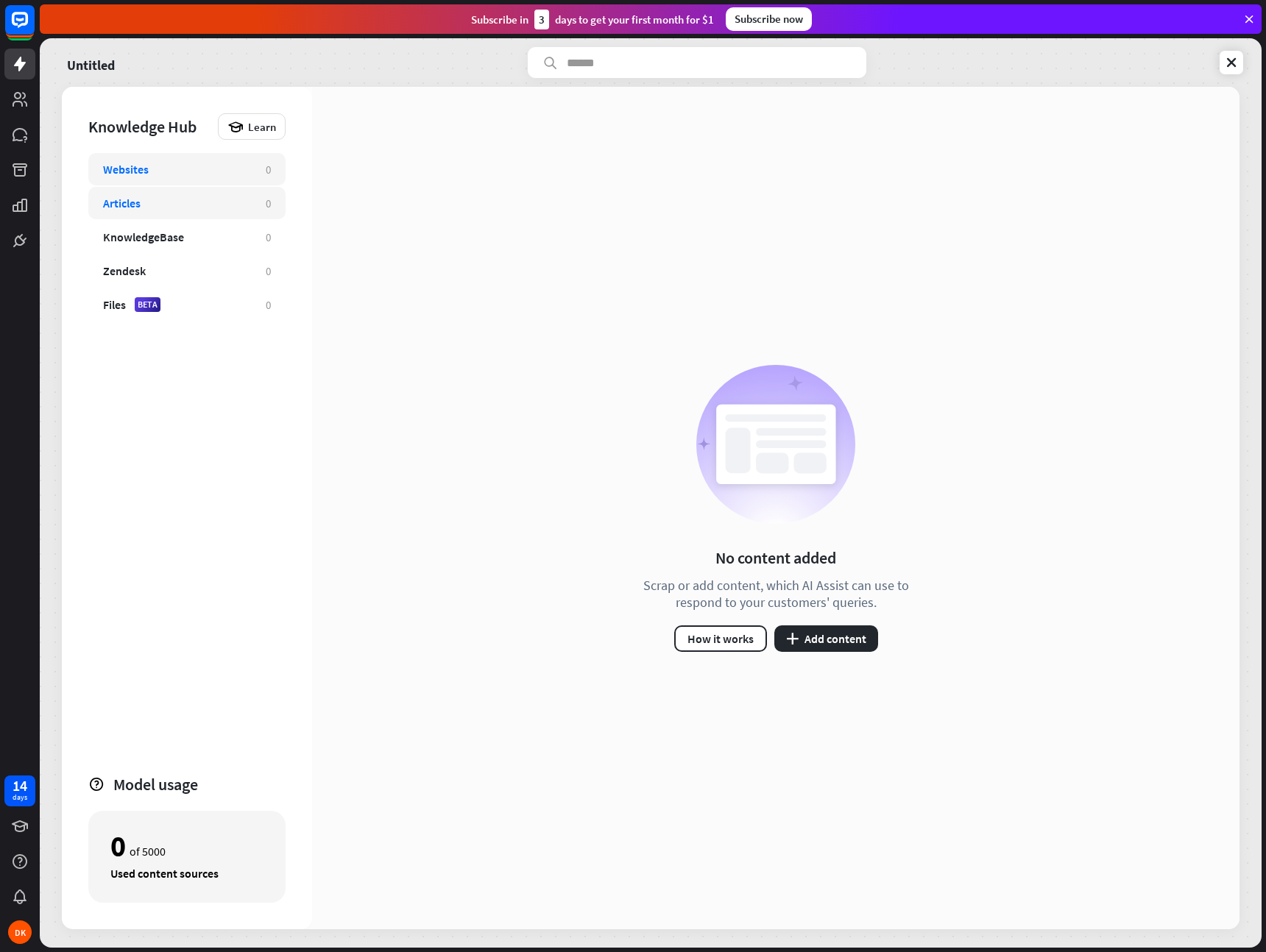
click at [145, 178] on div "Websites 0" at bounding box center [187, 169] width 198 height 33
click at [139, 216] on div "Articles 0" at bounding box center [187, 203] width 198 height 33
click at [140, 178] on div "Websites 0" at bounding box center [187, 169] width 198 height 33
click at [741, 645] on button "How it works" at bounding box center [720, 638] width 92 height 26
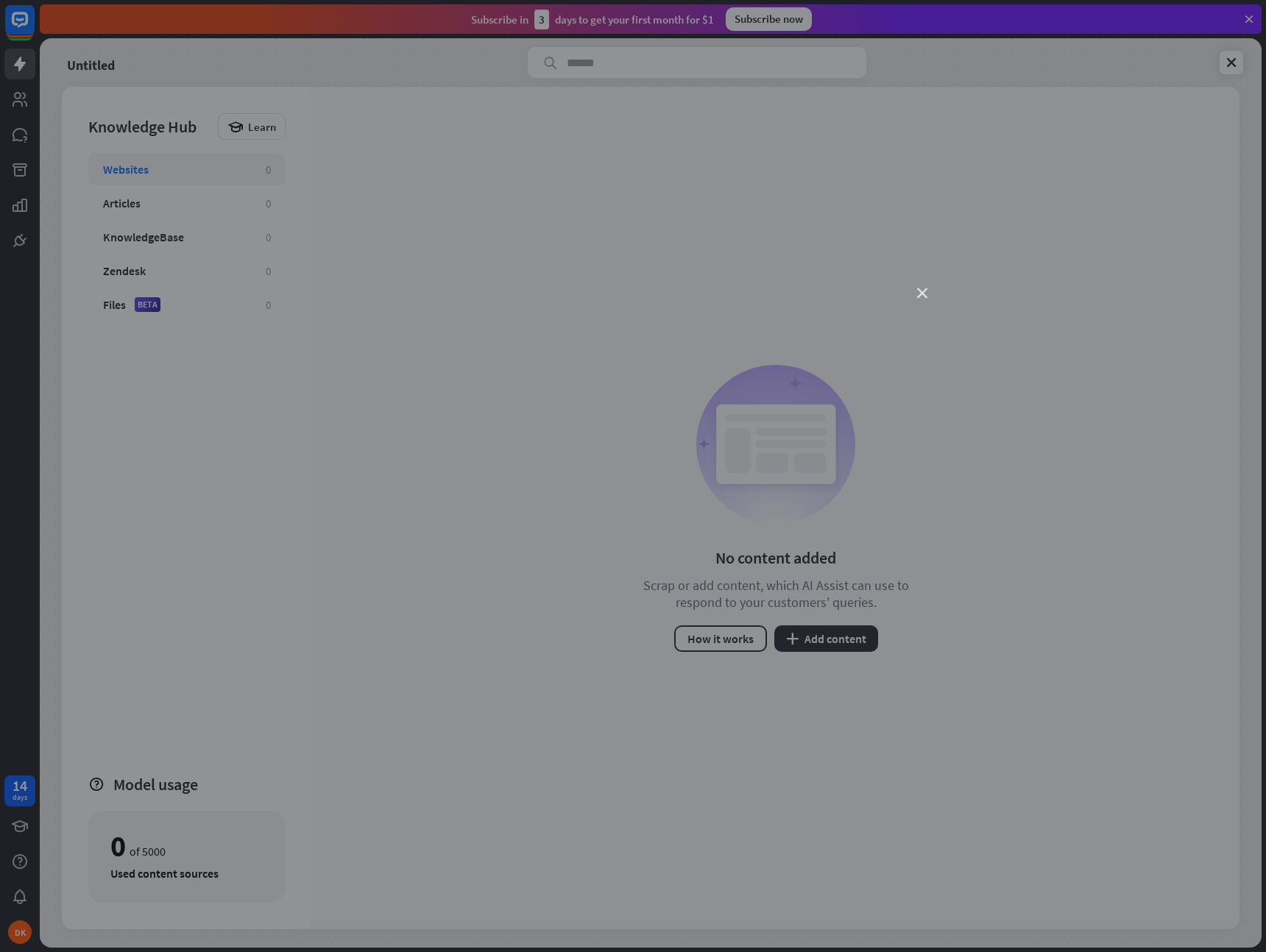
click at [920, 292] on icon "close" at bounding box center [922, 293] width 10 height 10
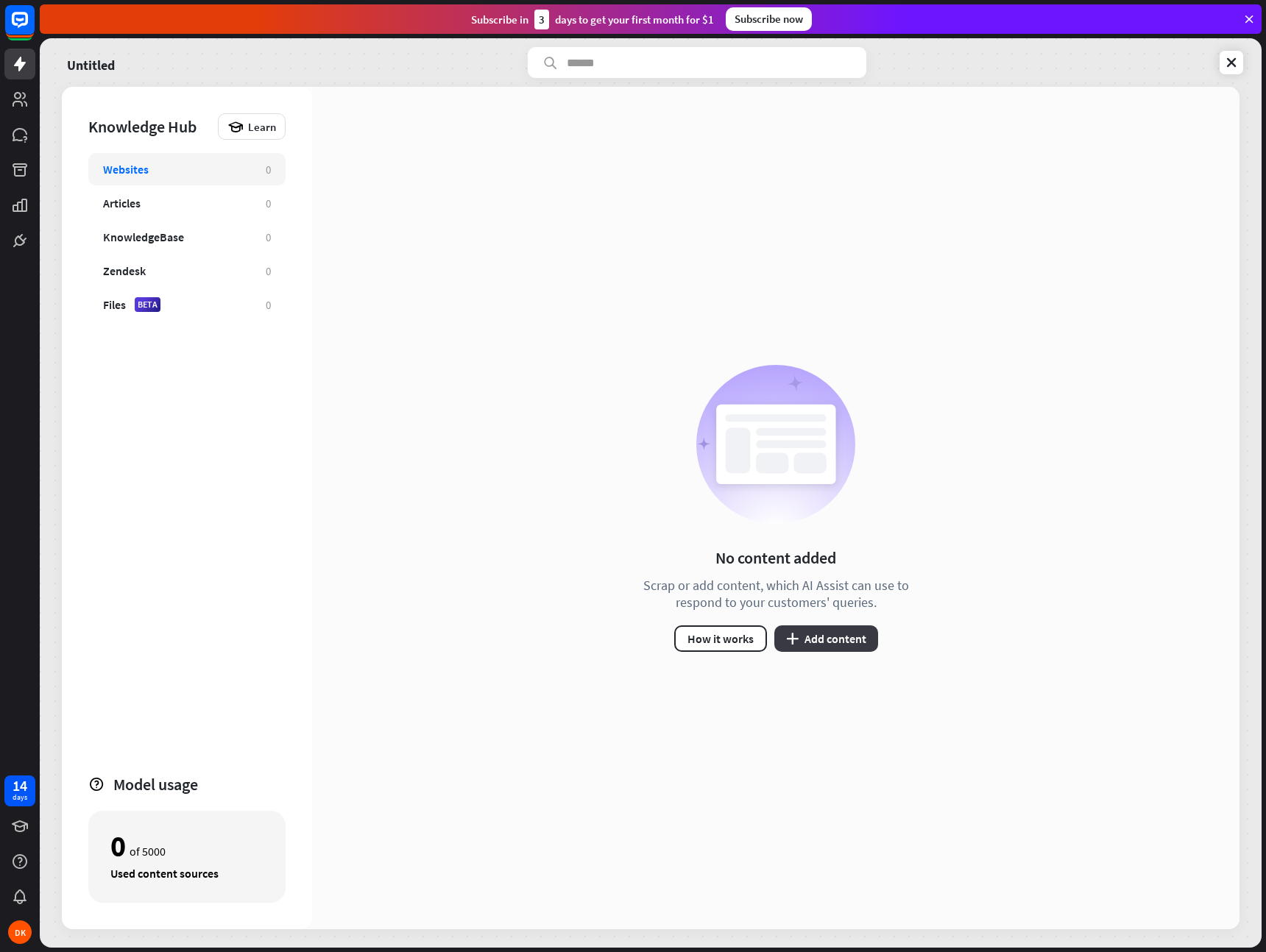
click at [841, 641] on button "plus Add content" at bounding box center [826, 638] width 104 height 26
